Goal: Task Accomplishment & Management: Use online tool/utility

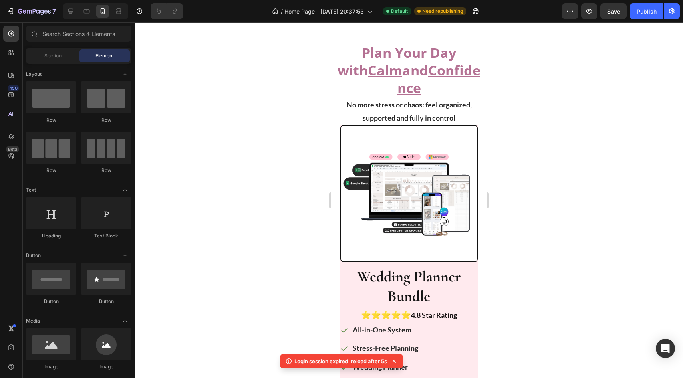
scroll to position [804, 0]
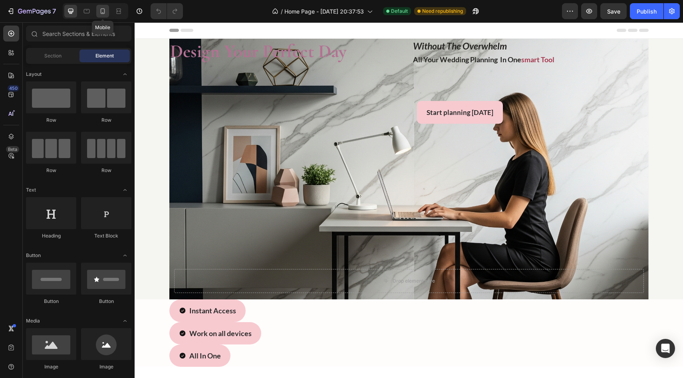
click at [107, 14] on div at bounding box center [102, 11] width 13 height 13
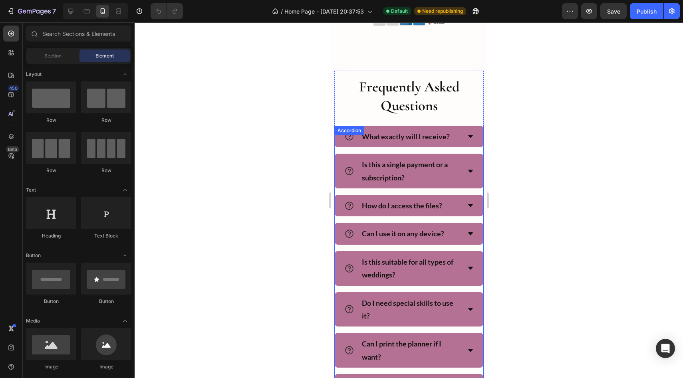
scroll to position [4899, 0]
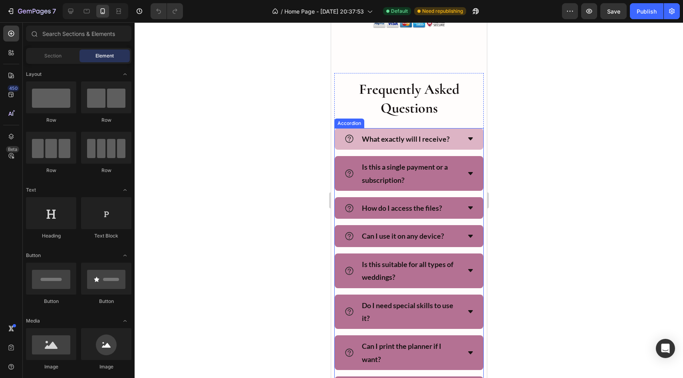
click at [470, 140] on icon at bounding box center [470, 138] width 5 height 3
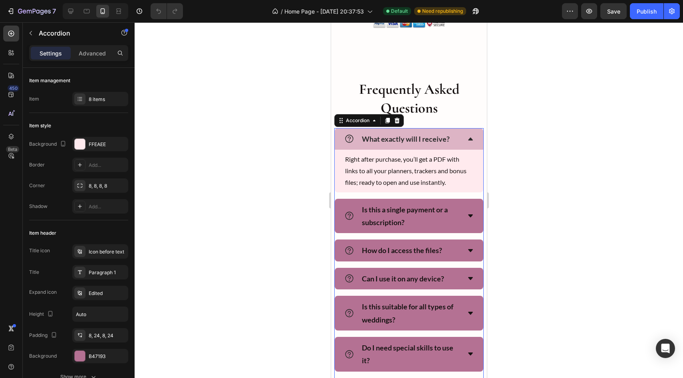
click at [472, 142] on icon at bounding box center [470, 139] width 6 height 6
